Goal: Navigation & Orientation: Find specific page/section

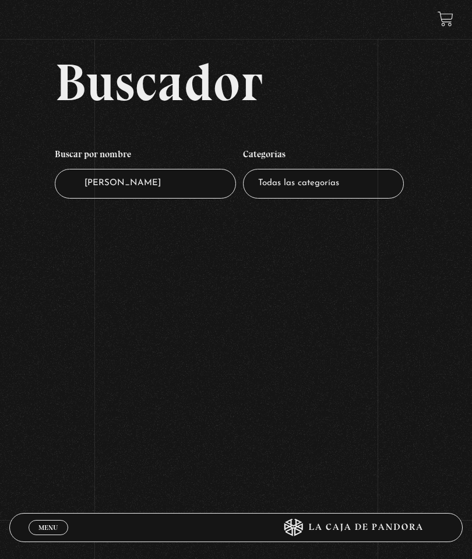
click at [52, 520] on link "Menu Cerrar" at bounding box center [49, 527] width 40 height 15
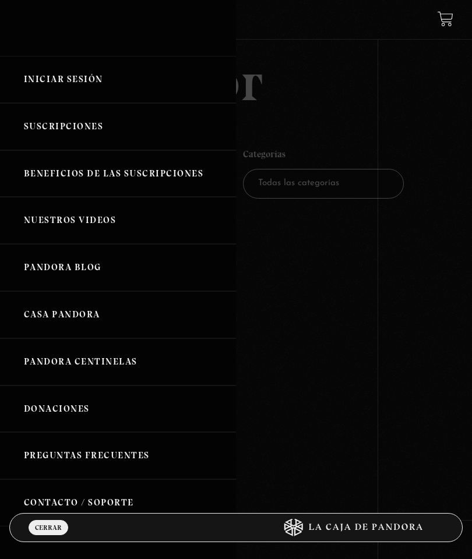
click at [38, 77] on link "Iniciar Sesión" at bounding box center [118, 79] width 236 height 47
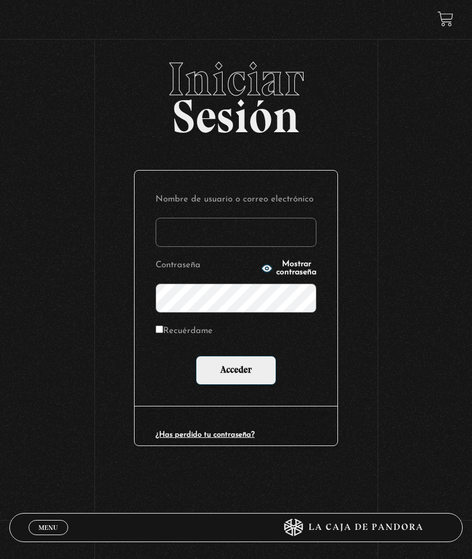
type input "maiterdj@gmail.com"
click at [257, 375] on input "Acceder" at bounding box center [236, 370] width 80 height 29
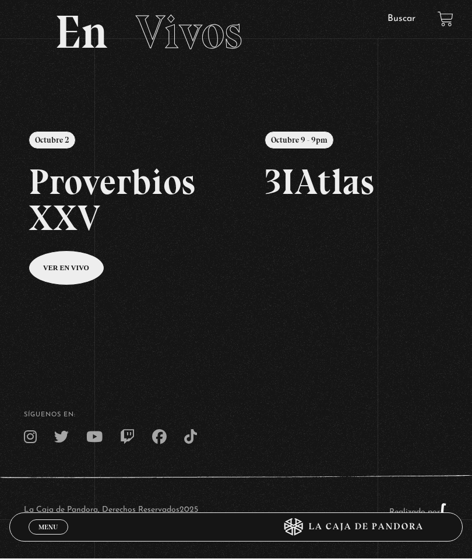
scroll to position [75, 0]
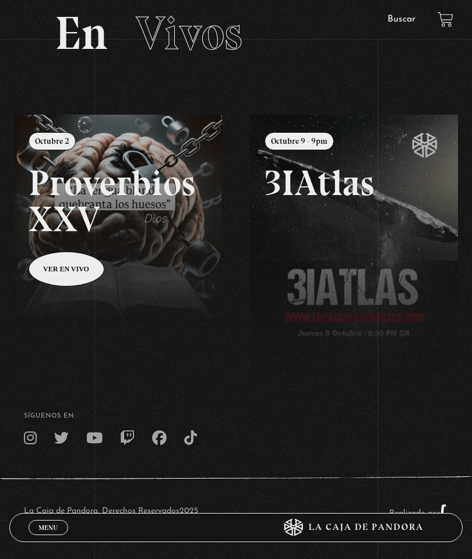
click at [50, 535] on link "Menu Cerrar" at bounding box center [49, 527] width 40 height 15
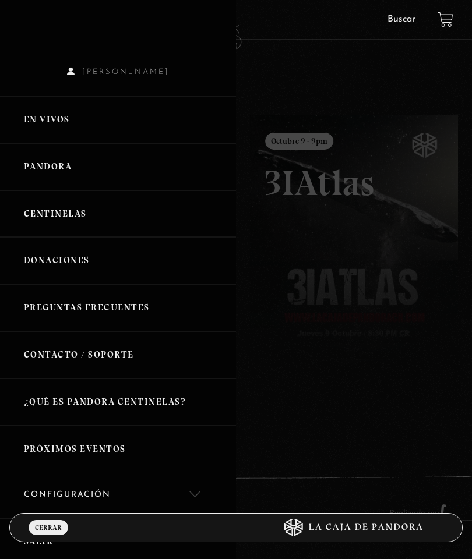
click at [121, 221] on link "Centinelas" at bounding box center [118, 213] width 236 height 47
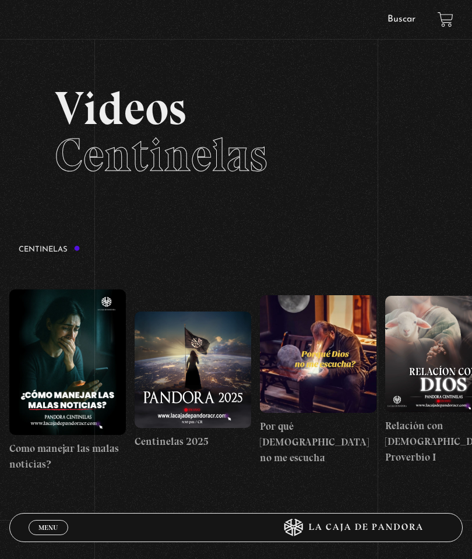
click at [42, 528] on span "Menu" at bounding box center [47, 527] width 19 height 7
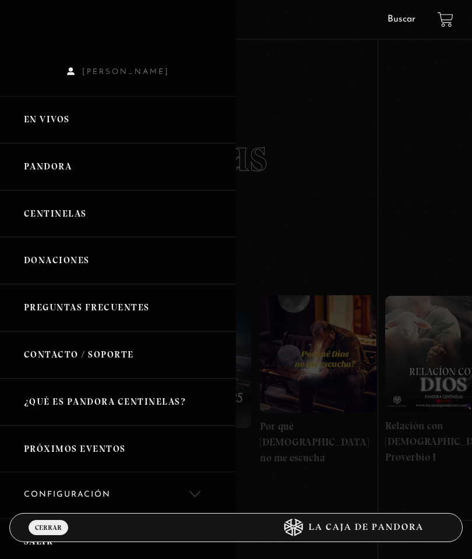
click at [83, 138] on link "En vivos" at bounding box center [118, 119] width 236 height 47
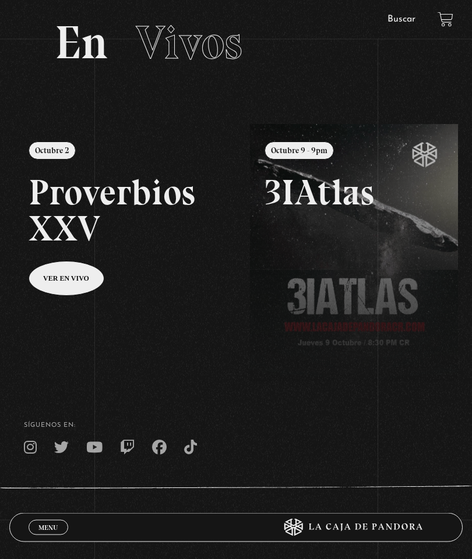
scroll to position [63, 0]
